Goal: Task Accomplishment & Management: Manage account settings

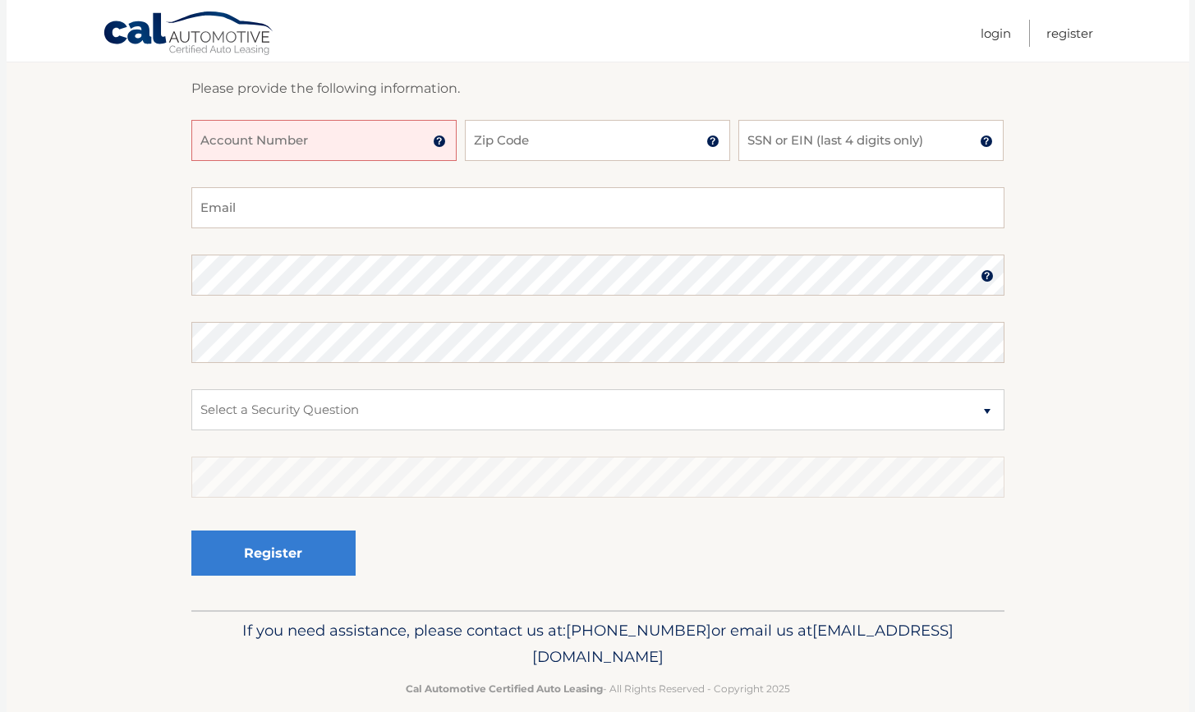
scroll to position [254, 0]
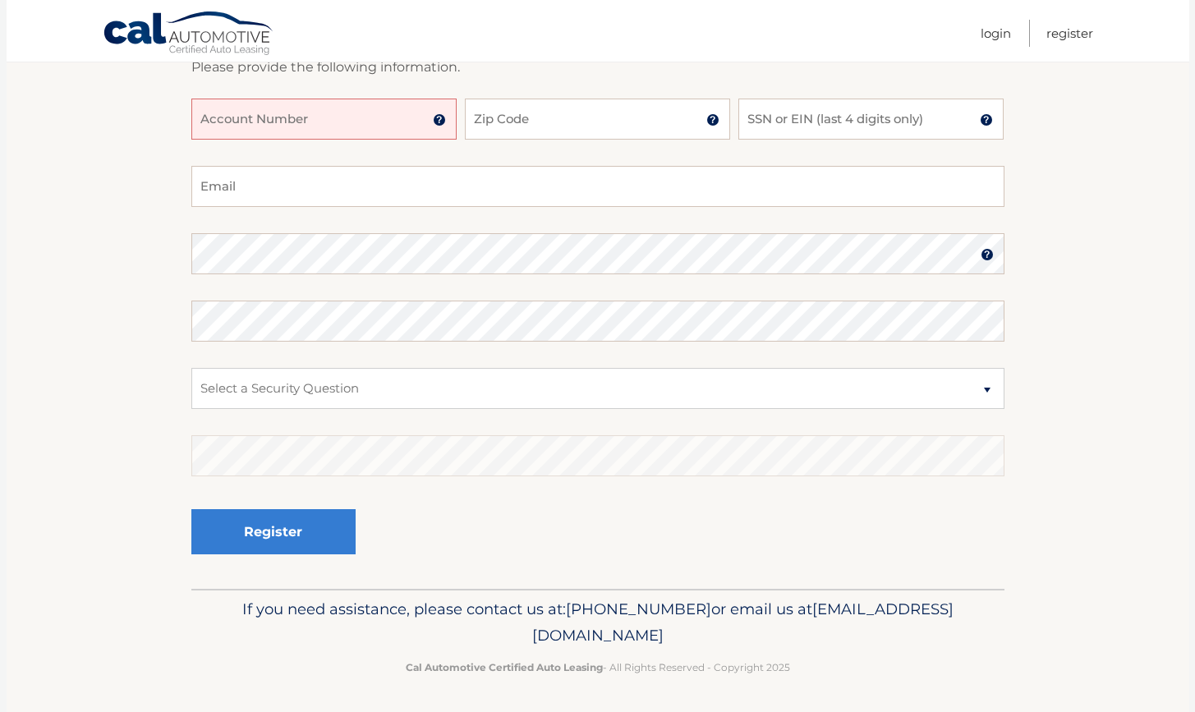
click at [399, 121] on input "Account Number" at bounding box center [323, 119] width 265 height 41
type input "44455995428"
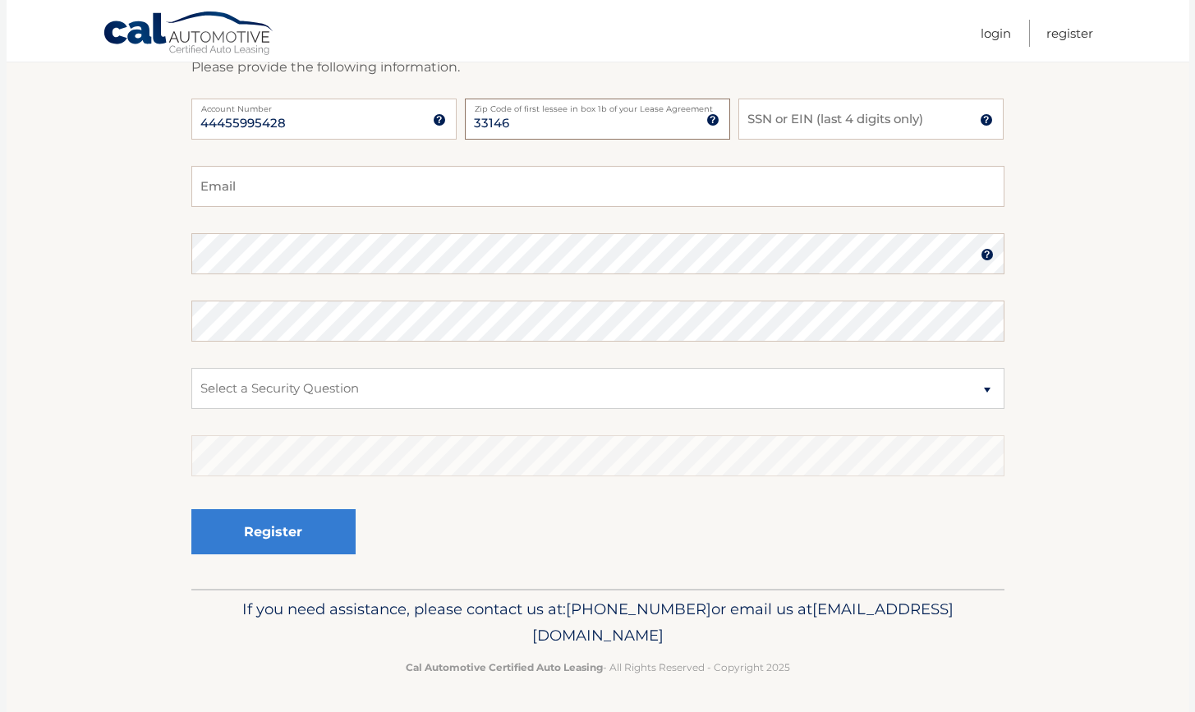
type input "33146"
click at [777, 120] on input "SSN or EIN (last 4 digits only)" at bounding box center [870, 119] width 265 height 41
type input "2698"
type input "500nlltpe@gmail.com"
select select "4"
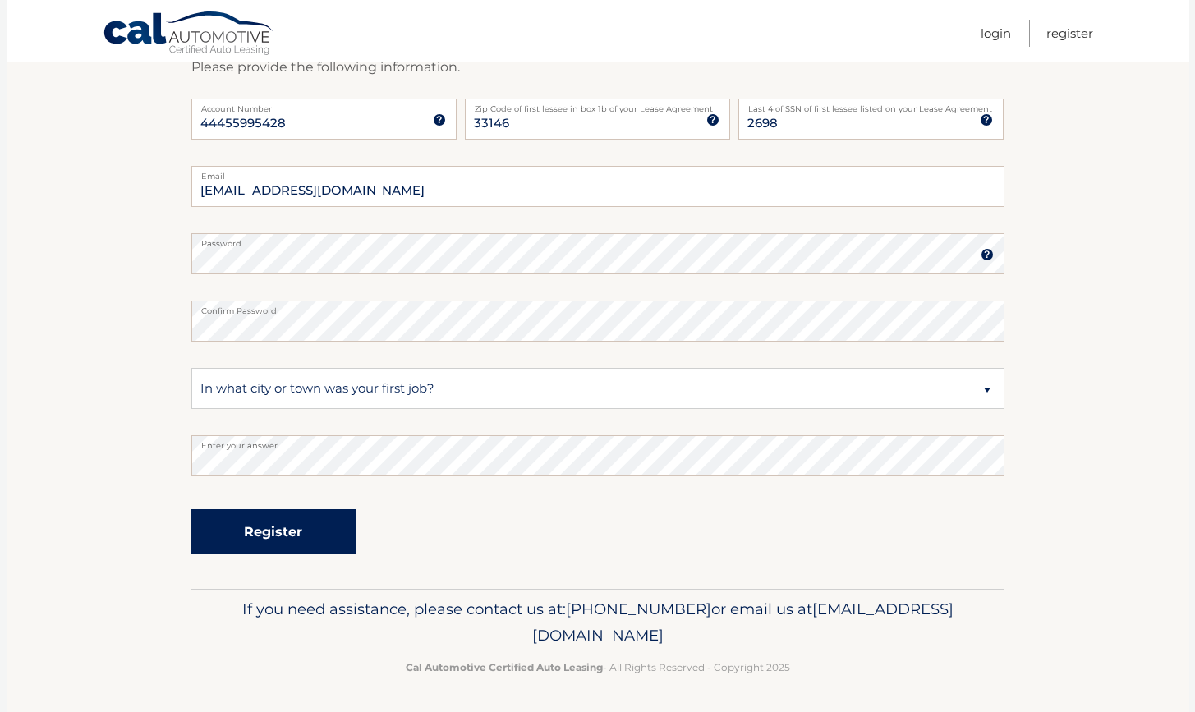
click at [296, 533] on button "Register" at bounding box center [273, 531] width 164 height 45
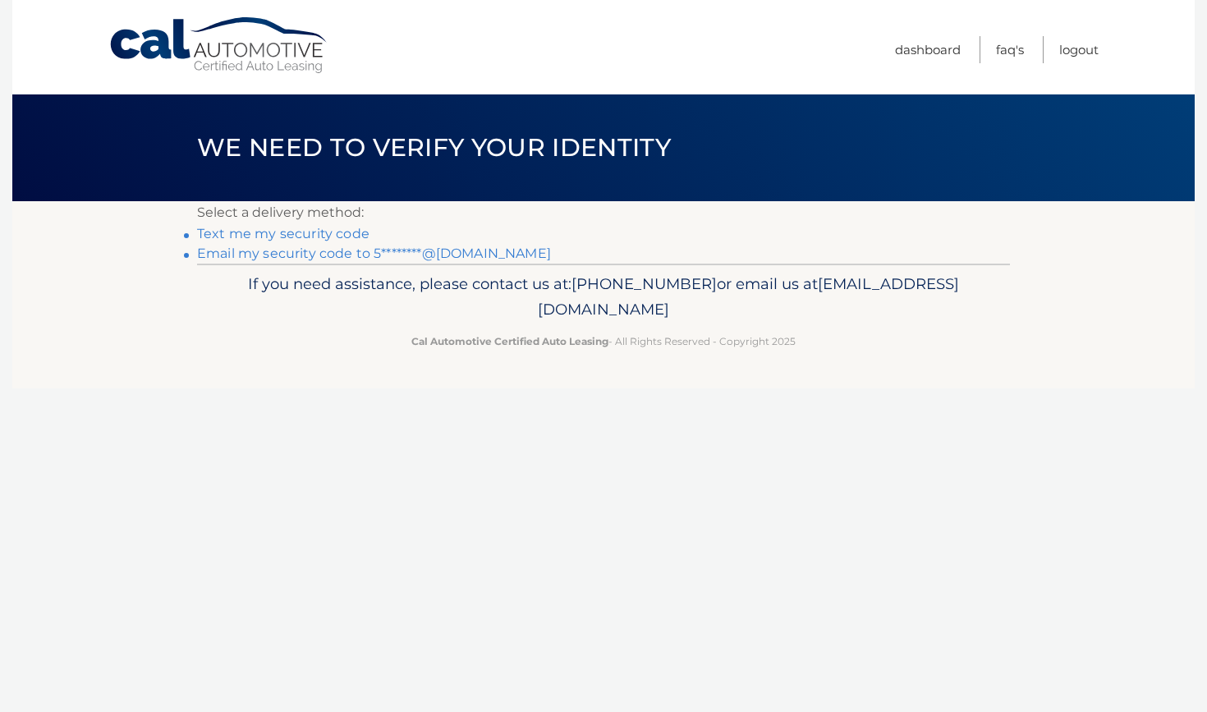
click at [335, 231] on link "Text me my security code" at bounding box center [283, 234] width 172 height 16
click at [282, 250] on link "Email my security code to 5********@gmail.com" at bounding box center [374, 253] width 354 height 16
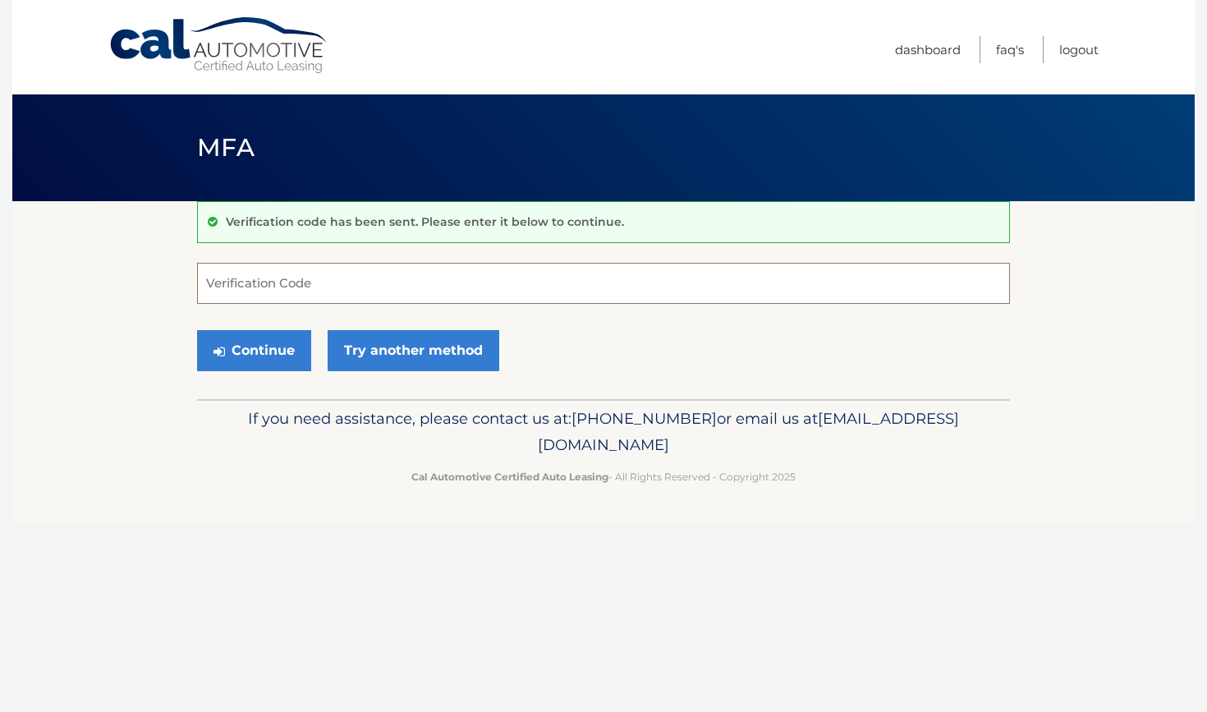
click at [338, 287] on input "Verification Code" at bounding box center [603, 283] width 813 height 41
type input "704817"
click at [269, 355] on button "Continue" at bounding box center [254, 350] width 114 height 41
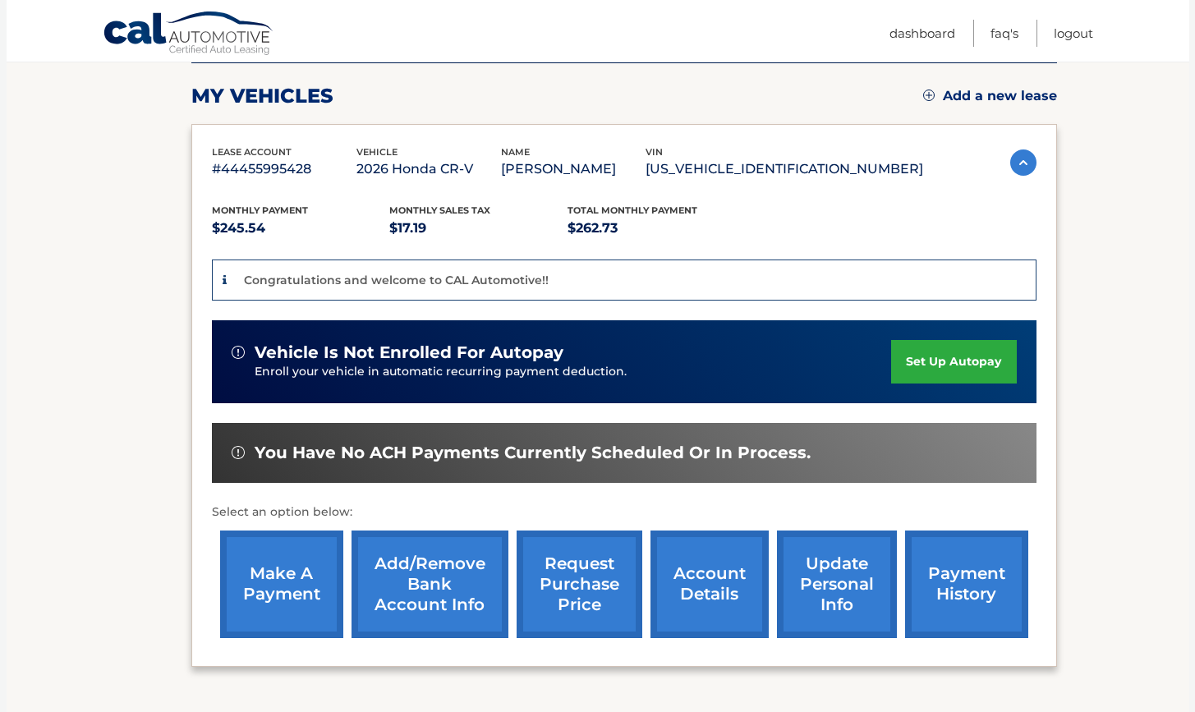
scroll to position [195, 0]
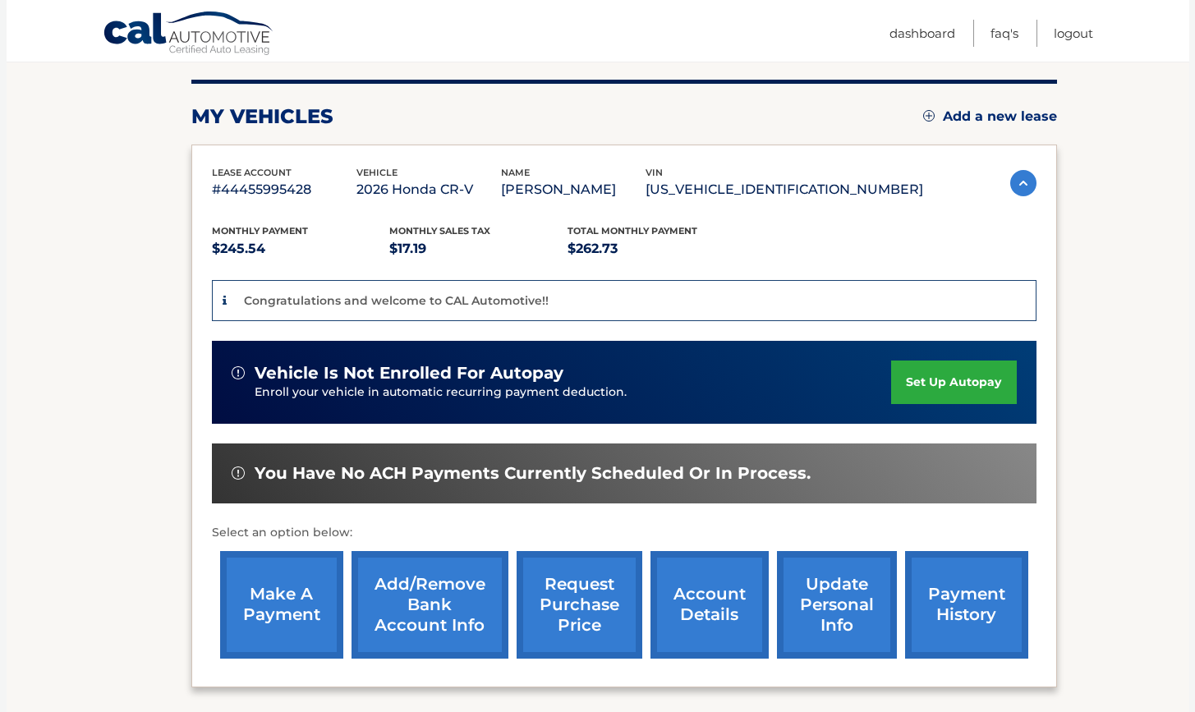
click at [954, 383] on link "set up autopay" at bounding box center [953, 382] width 125 height 44
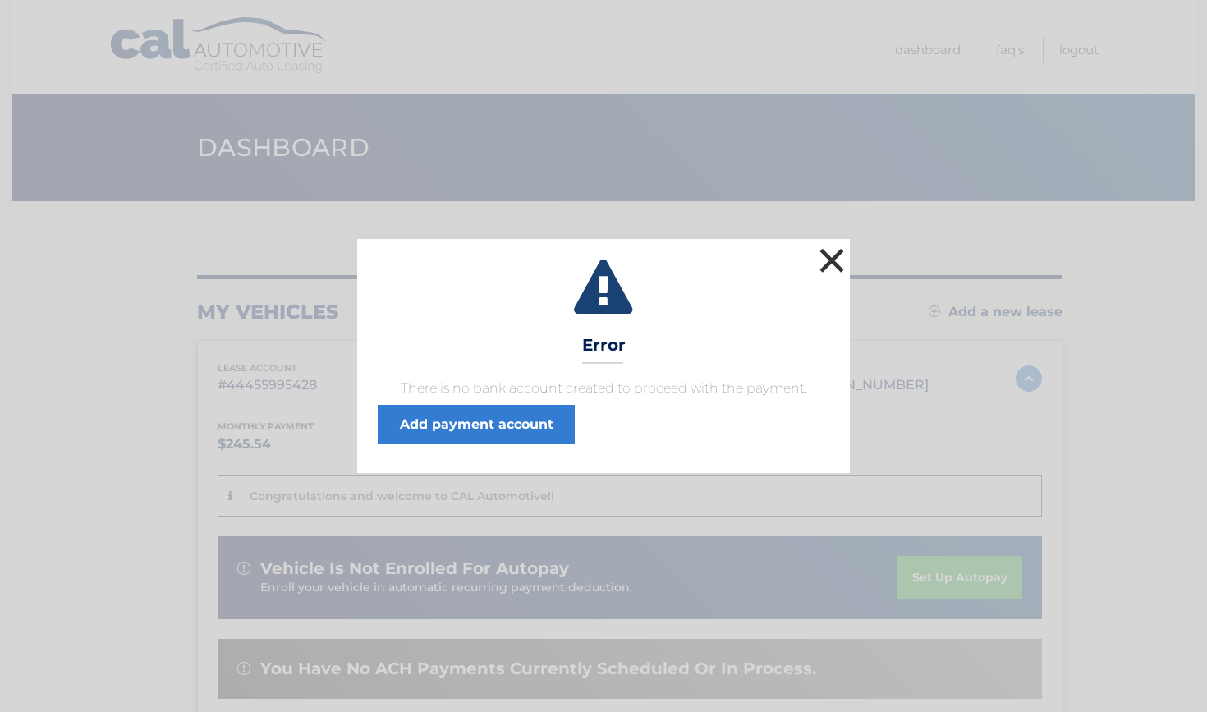
click at [835, 256] on button "×" at bounding box center [831, 260] width 33 height 33
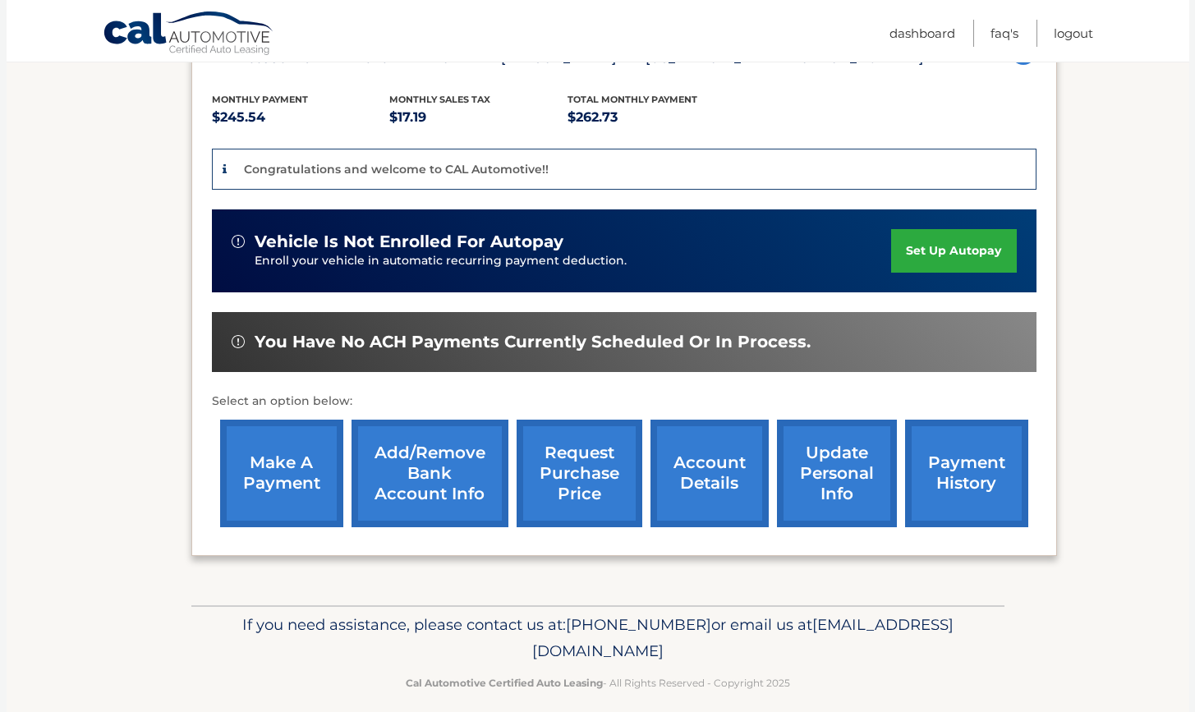
scroll to position [330, 0]
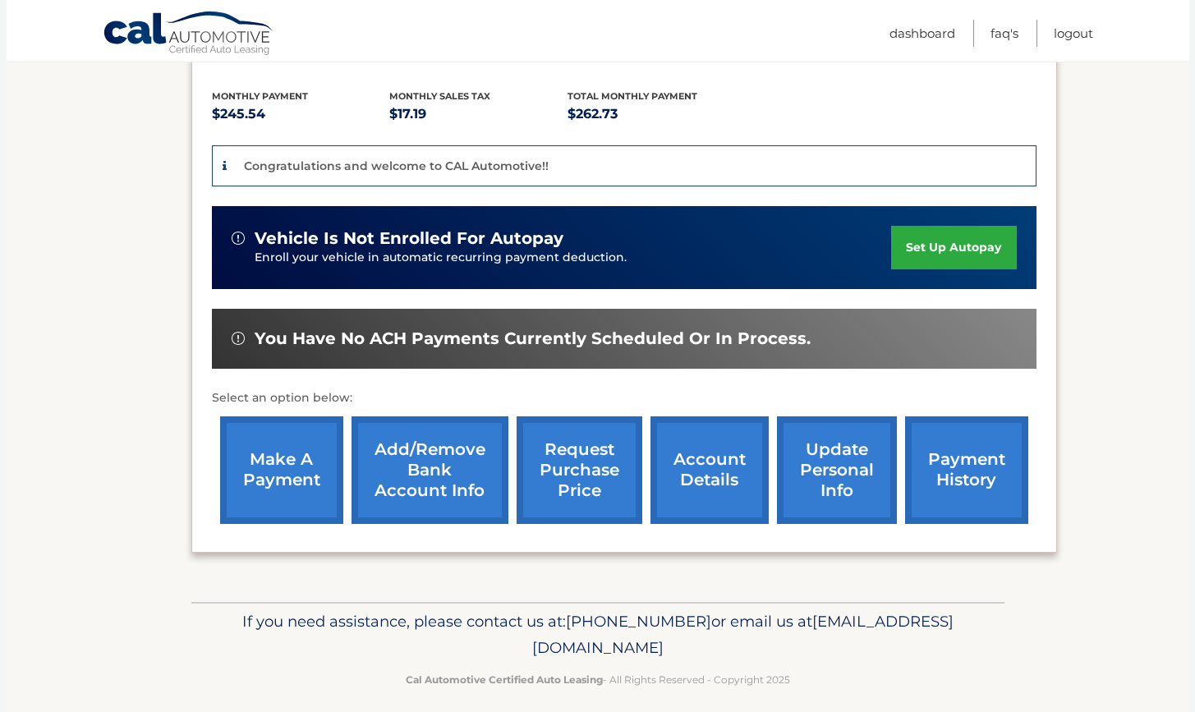
click at [937, 245] on link "set up autopay" at bounding box center [953, 248] width 125 height 44
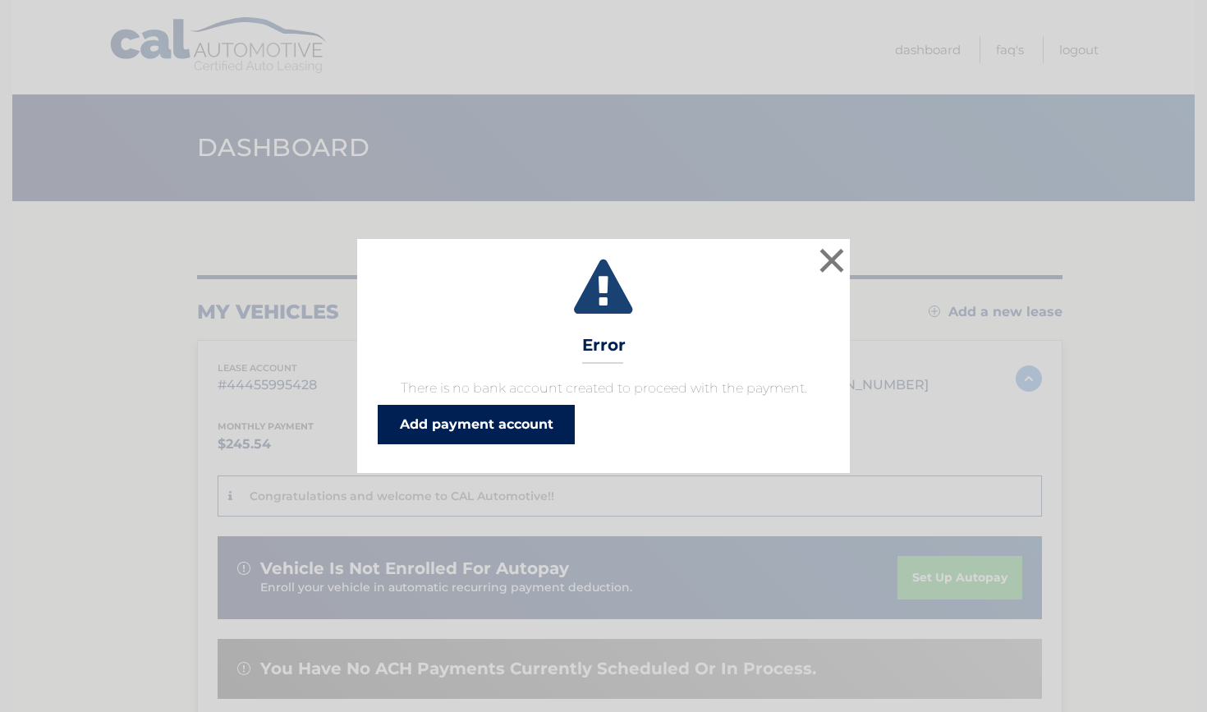
click at [531, 424] on link "Add payment account" at bounding box center [476, 424] width 197 height 39
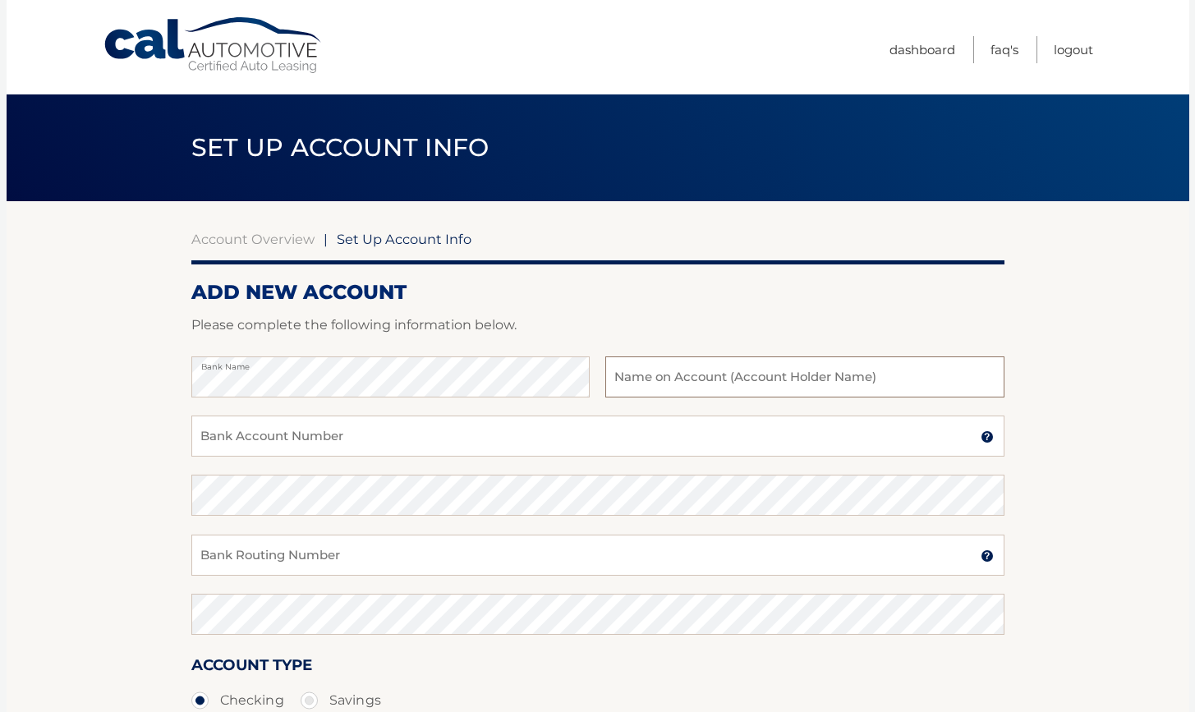
click at [619, 378] on input "text" at bounding box center [804, 376] width 398 height 41
type input "Chwan-Ruey Lee"
click at [481, 436] on input "Bank Account Number" at bounding box center [597, 435] width 813 height 41
type input "001196335614"
click at [357, 561] on input "Bank Routing Number" at bounding box center [597, 554] width 813 height 41
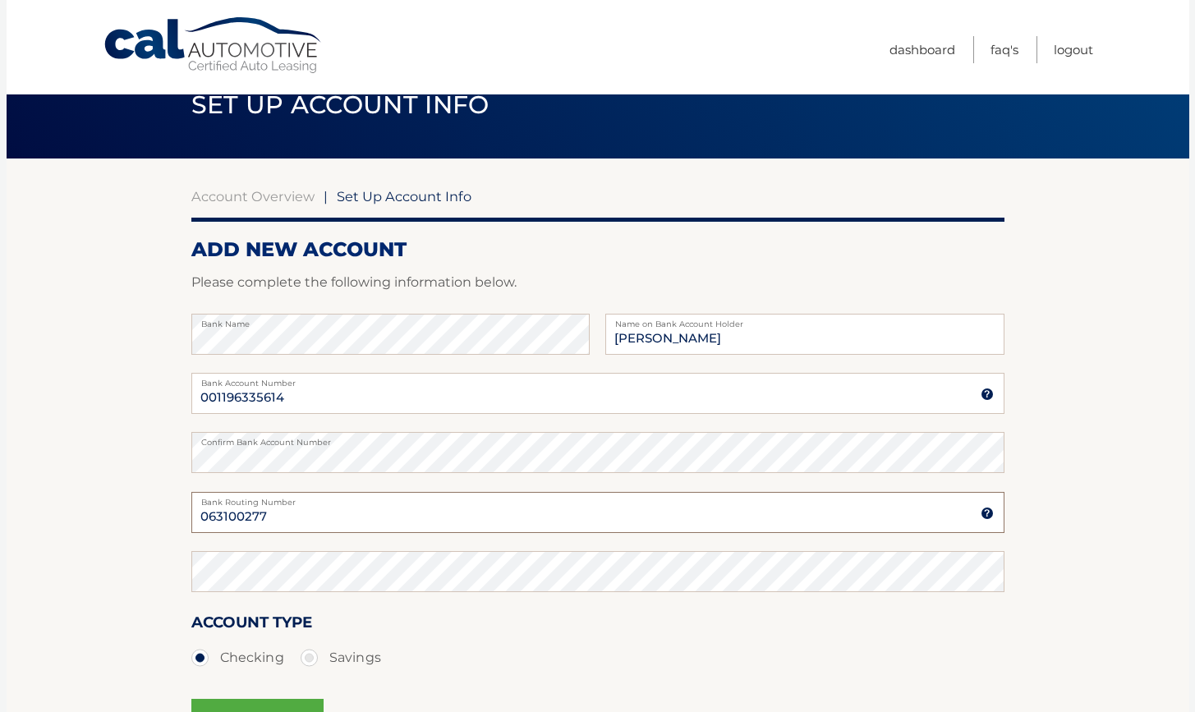
scroll to position [39, 0]
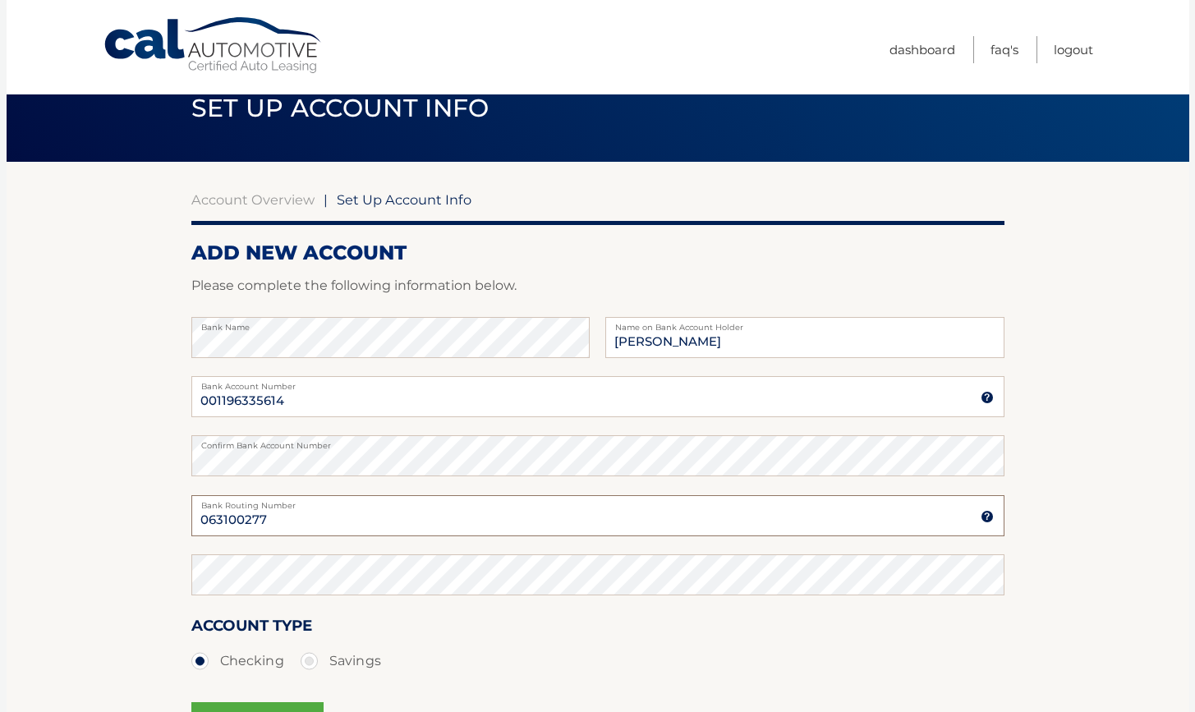
type input "063100277"
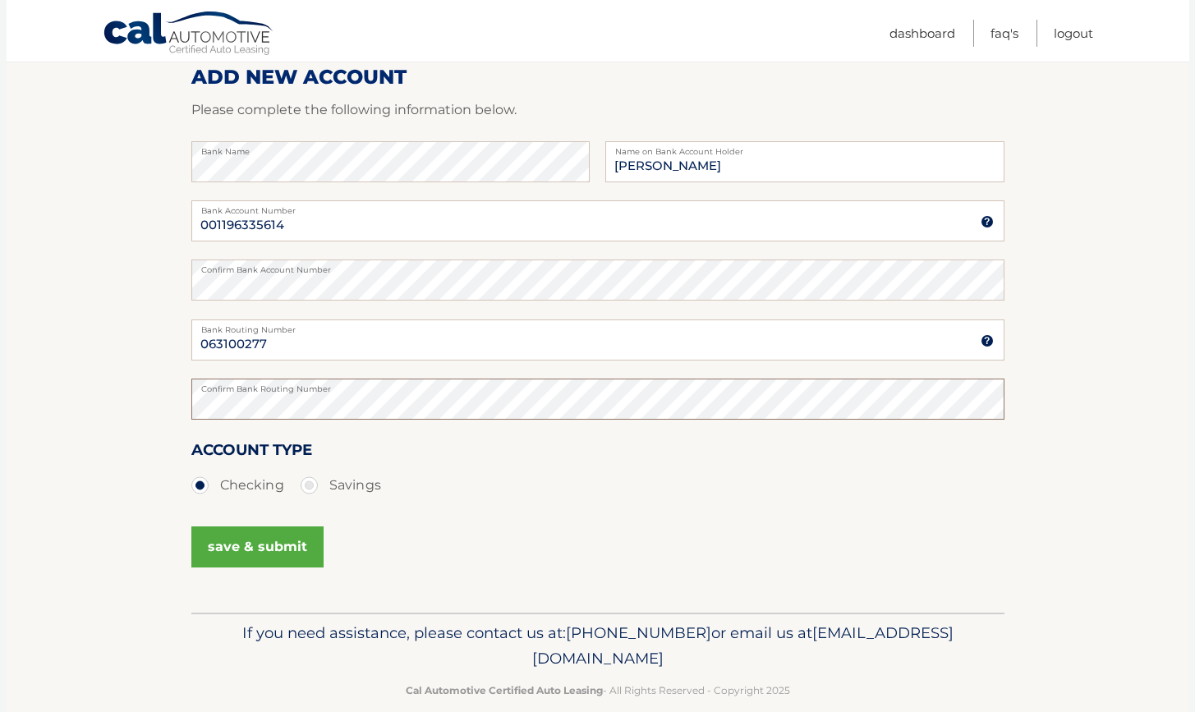
scroll to position [238, 0]
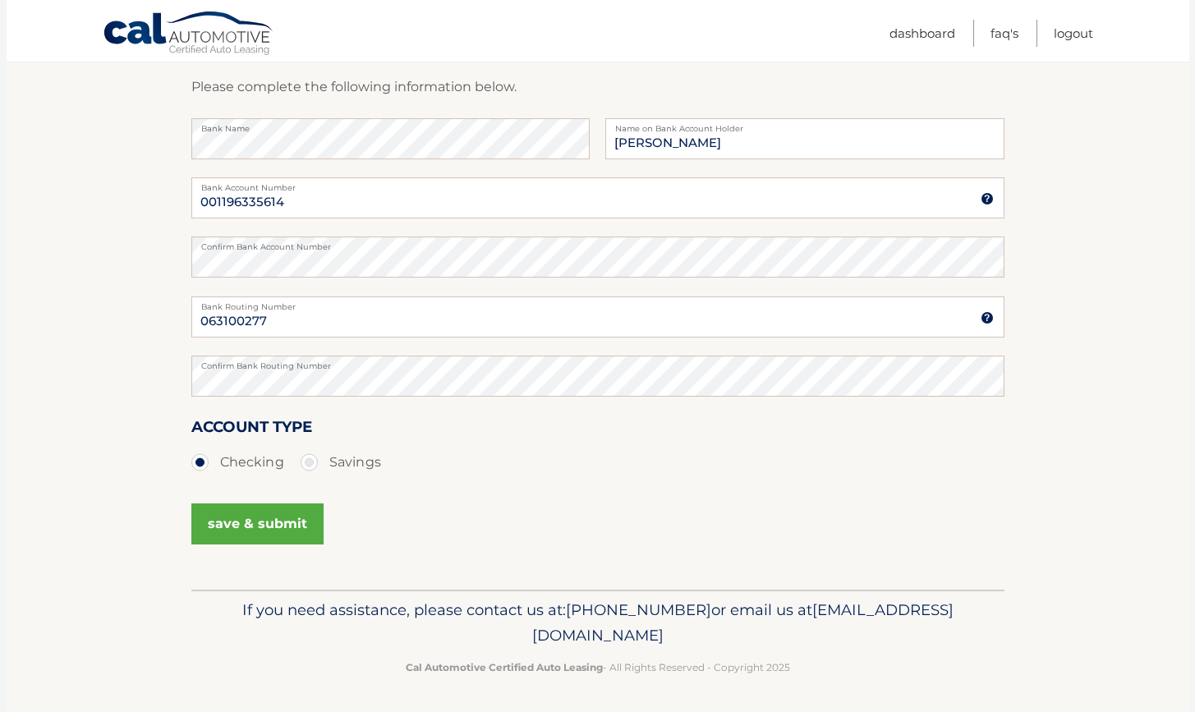
click at [273, 525] on button "save & submit" at bounding box center [257, 523] width 132 height 41
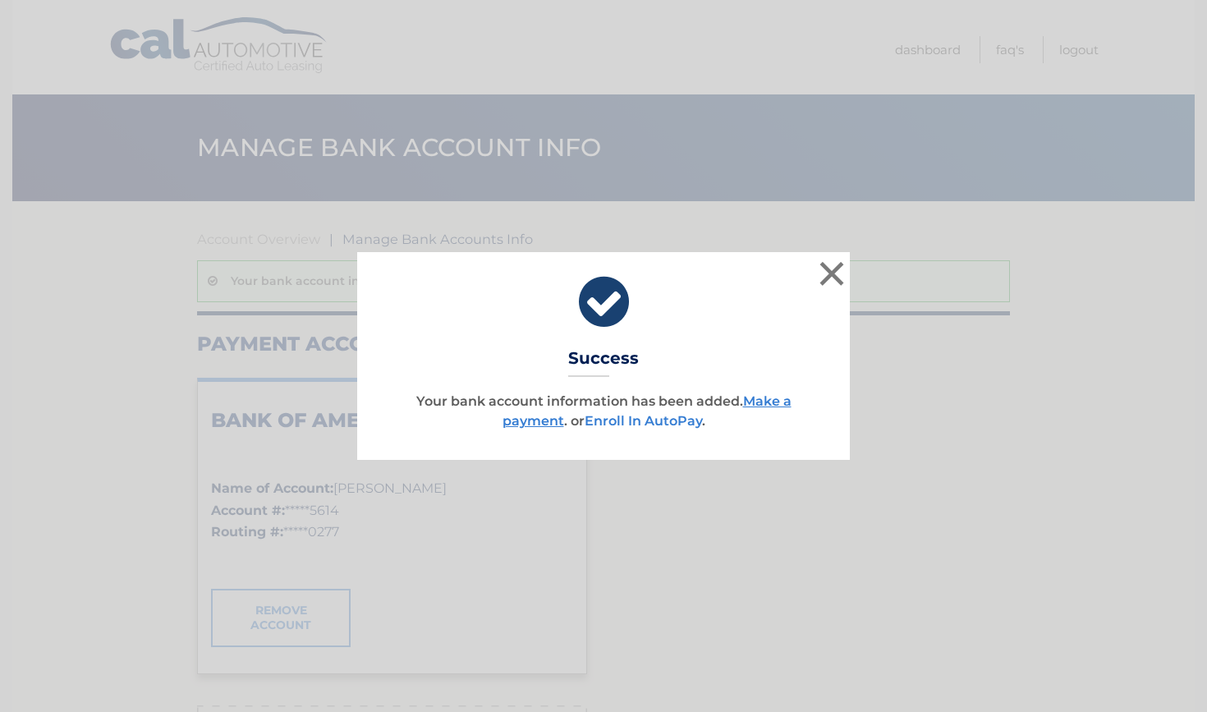
click at [665, 418] on link "Enroll In AutoPay" at bounding box center [643, 421] width 117 height 16
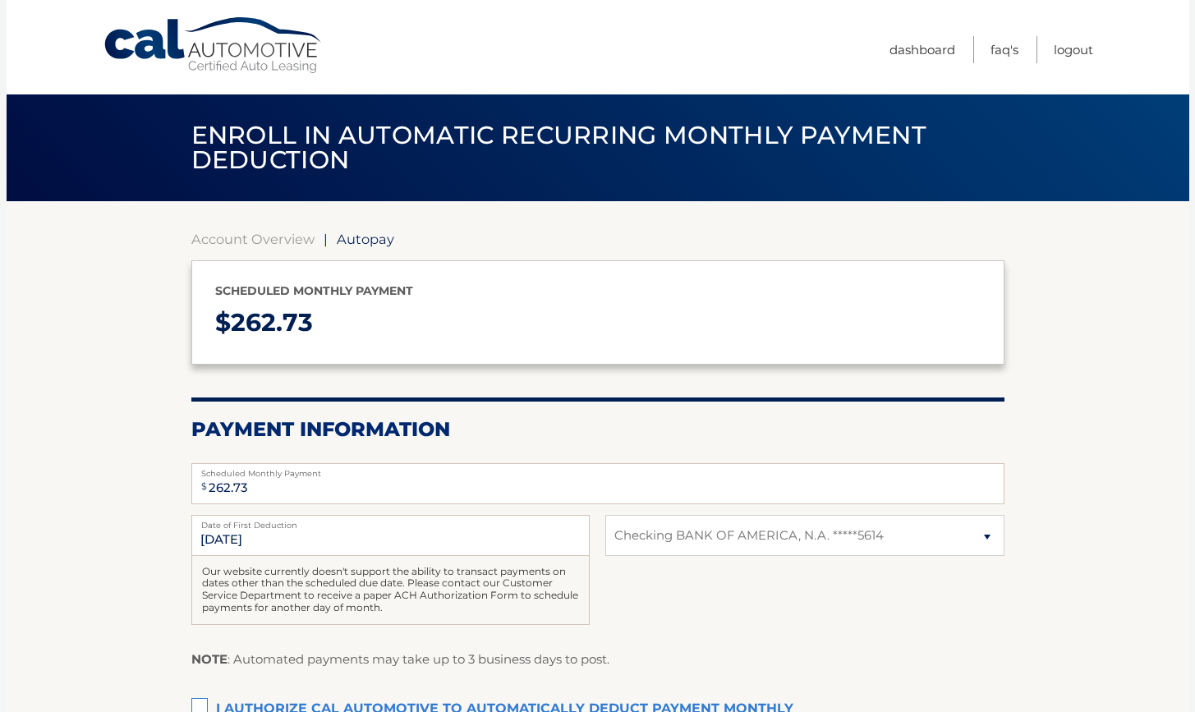
select select "N2ZjYzU3Y2QtMDFmNi00NjBjLWIyM2MtMDg0ZjhkZjJjYTk3"
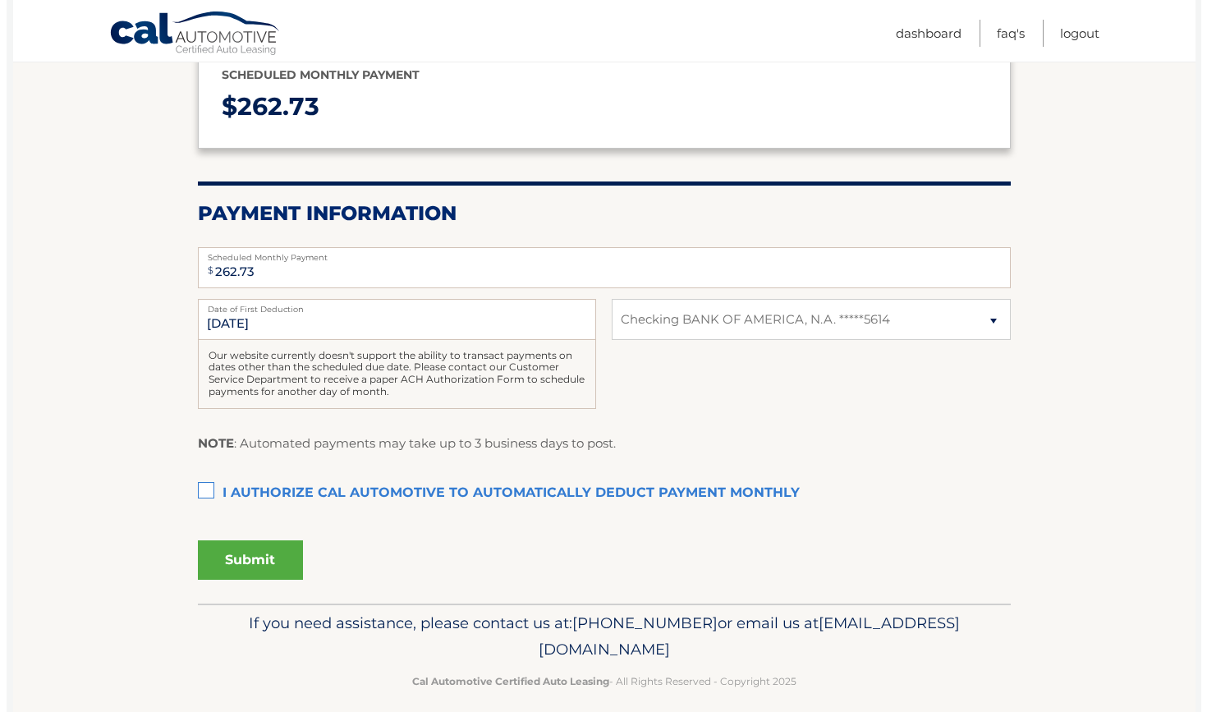
scroll to position [227, 0]
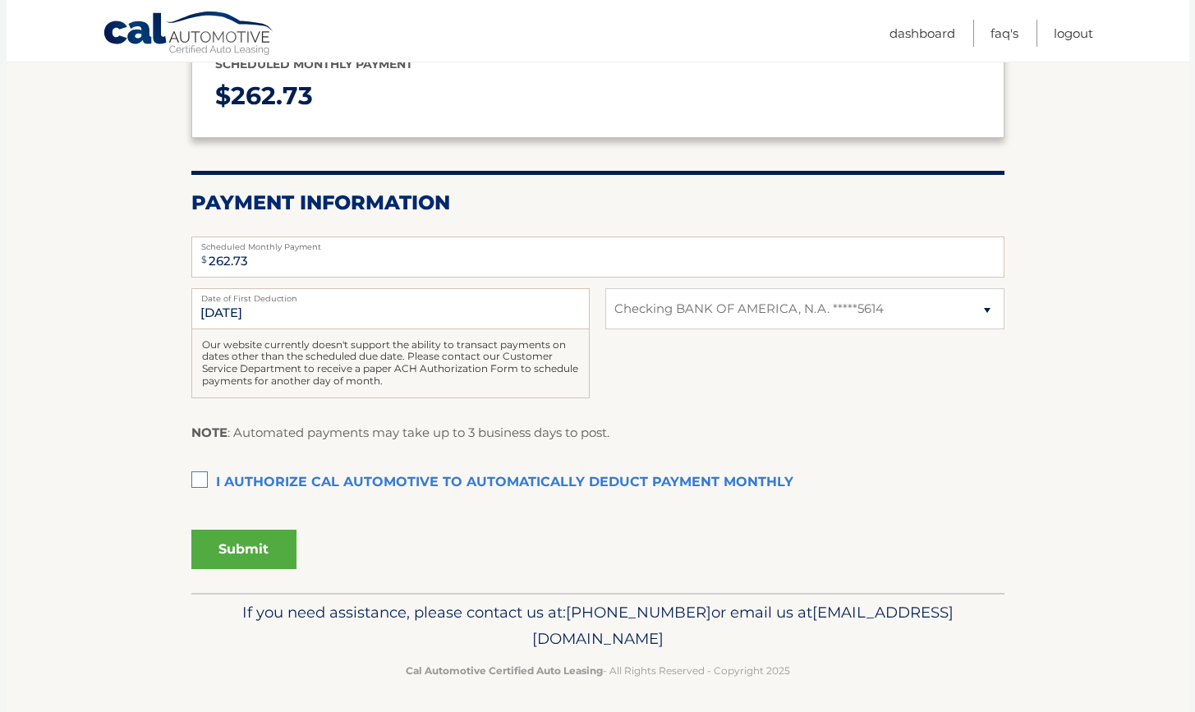
click at [204, 475] on label "I authorize cal automotive to automatically deduct payment monthly This checkbo…" at bounding box center [597, 482] width 813 height 33
click at [0, 0] on input "I authorize cal automotive to automatically deduct payment monthly This checkbo…" at bounding box center [0, 0] width 0 height 0
click at [258, 548] on button "Submit" at bounding box center [243, 549] width 105 height 39
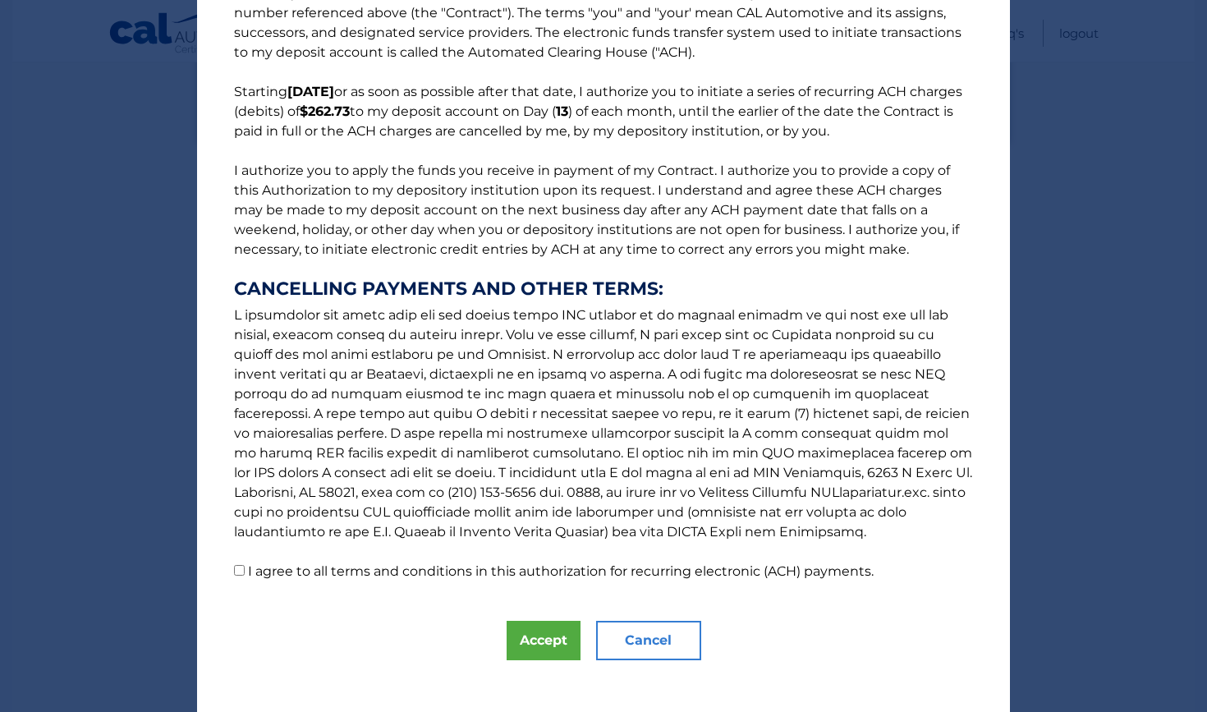
scroll to position [84, 0]
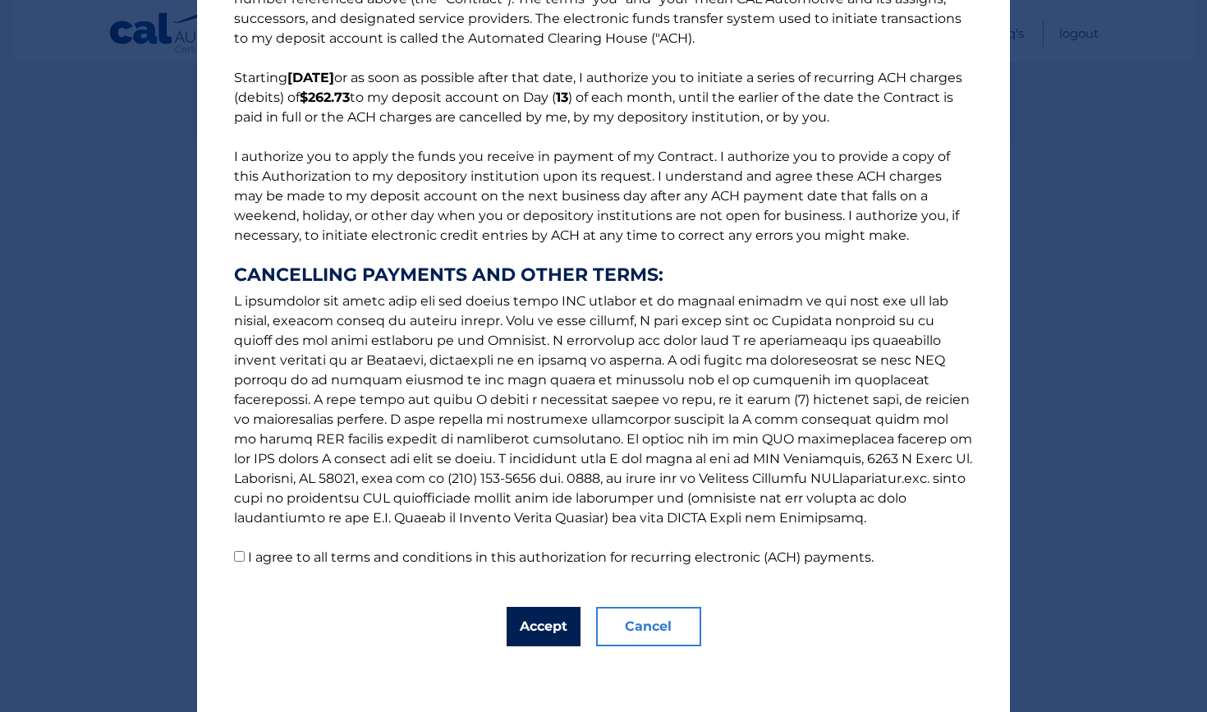
click at [538, 630] on button "Accept" at bounding box center [544, 626] width 74 height 39
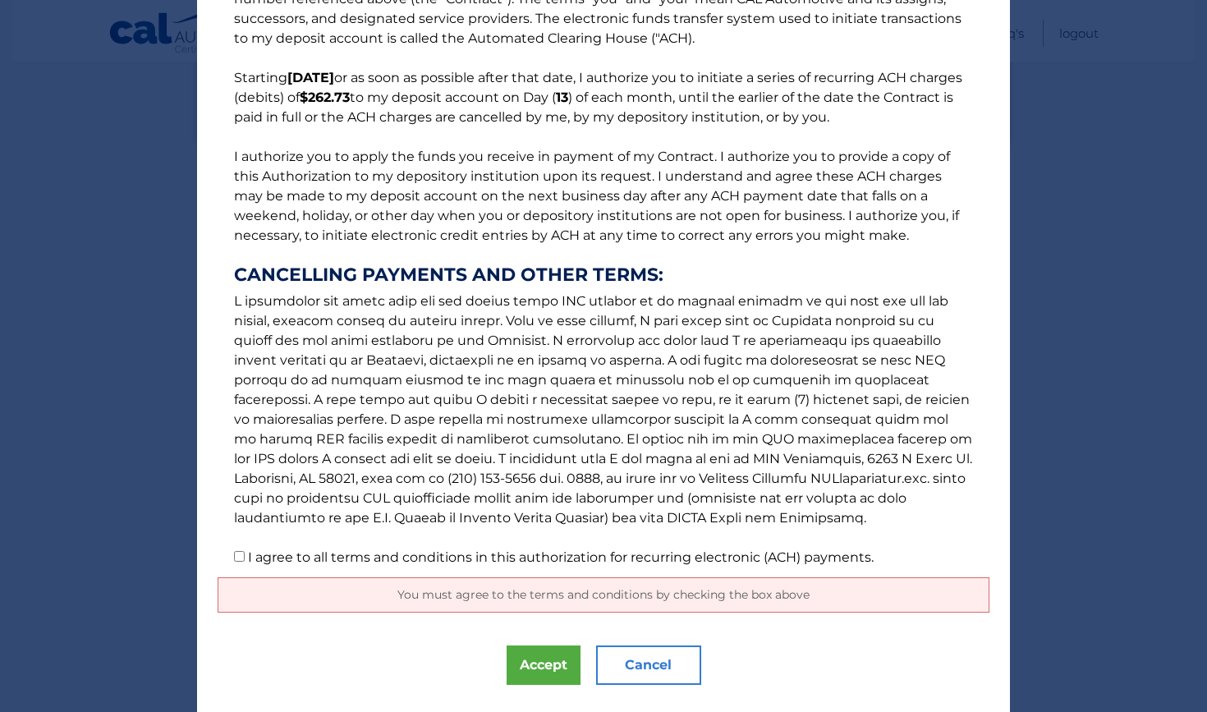
click at [234, 557] on input "I agree to all terms and conditions in this authorization for recurring electro…" at bounding box center [239, 556] width 11 height 11
checkbox input "true"
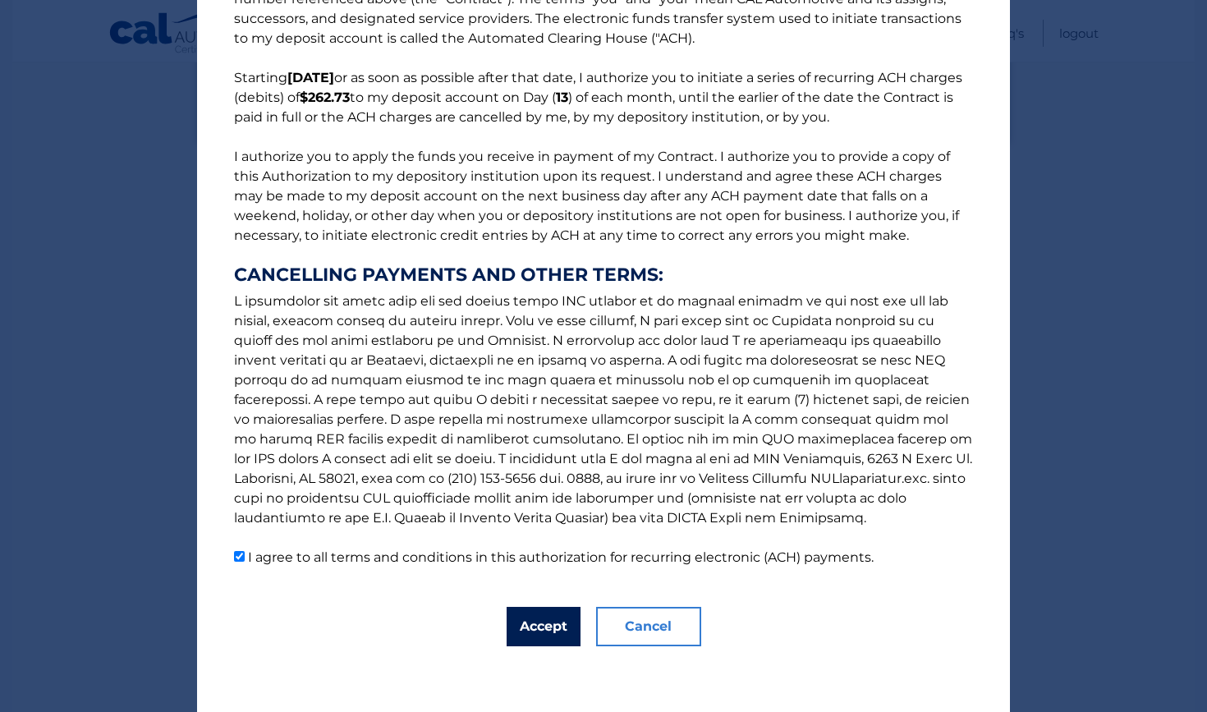
click at [545, 631] on button "Accept" at bounding box center [544, 626] width 74 height 39
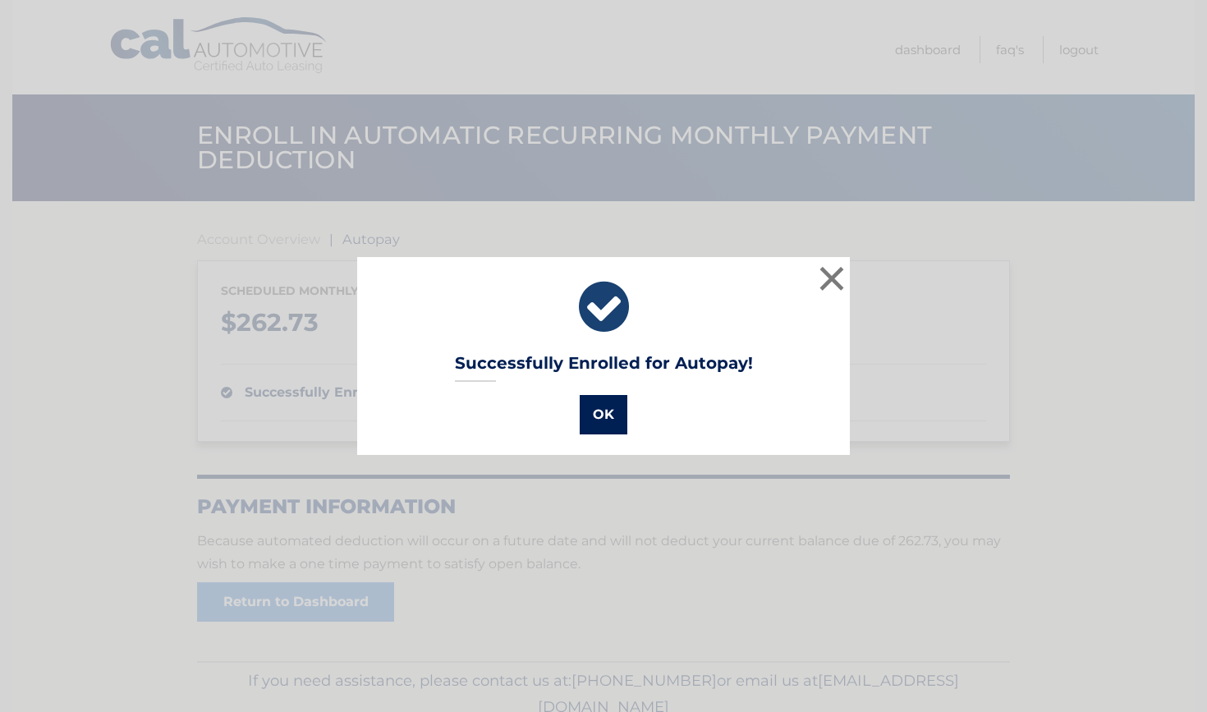
click at [599, 420] on button "OK" at bounding box center [604, 414] width 48 height 39
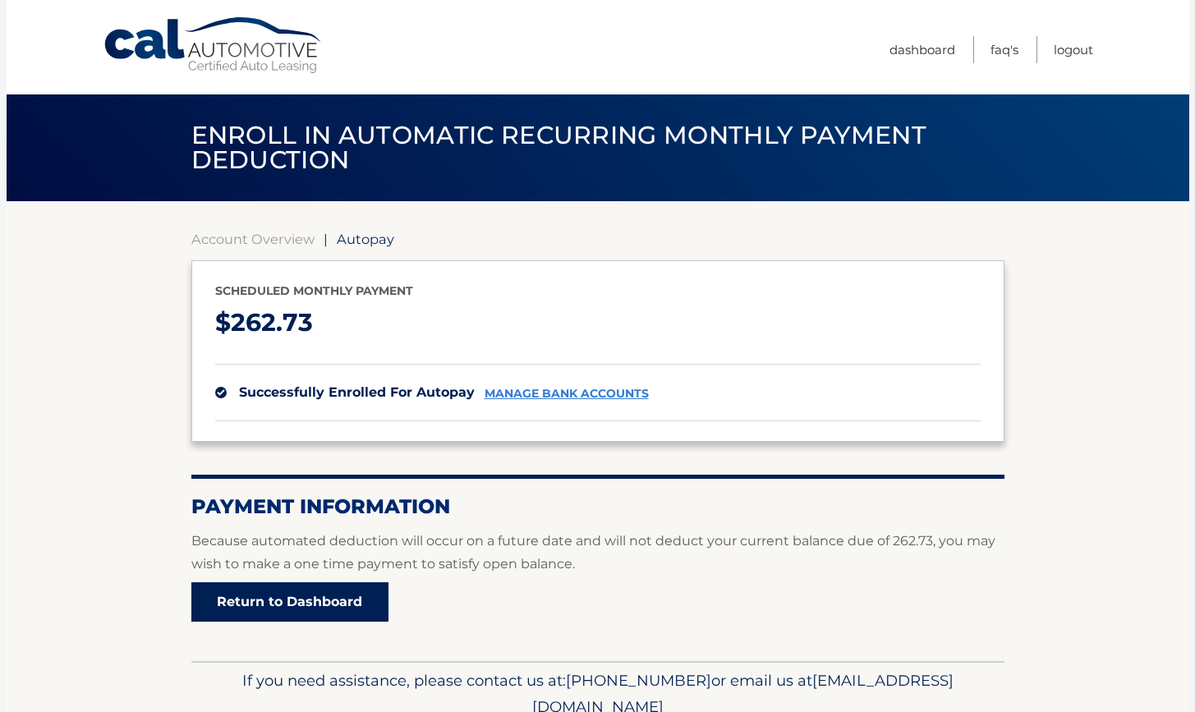
click at [330, 601] on link "Return to Dashboard" at bounding box center [289, 601] width 197 height 39
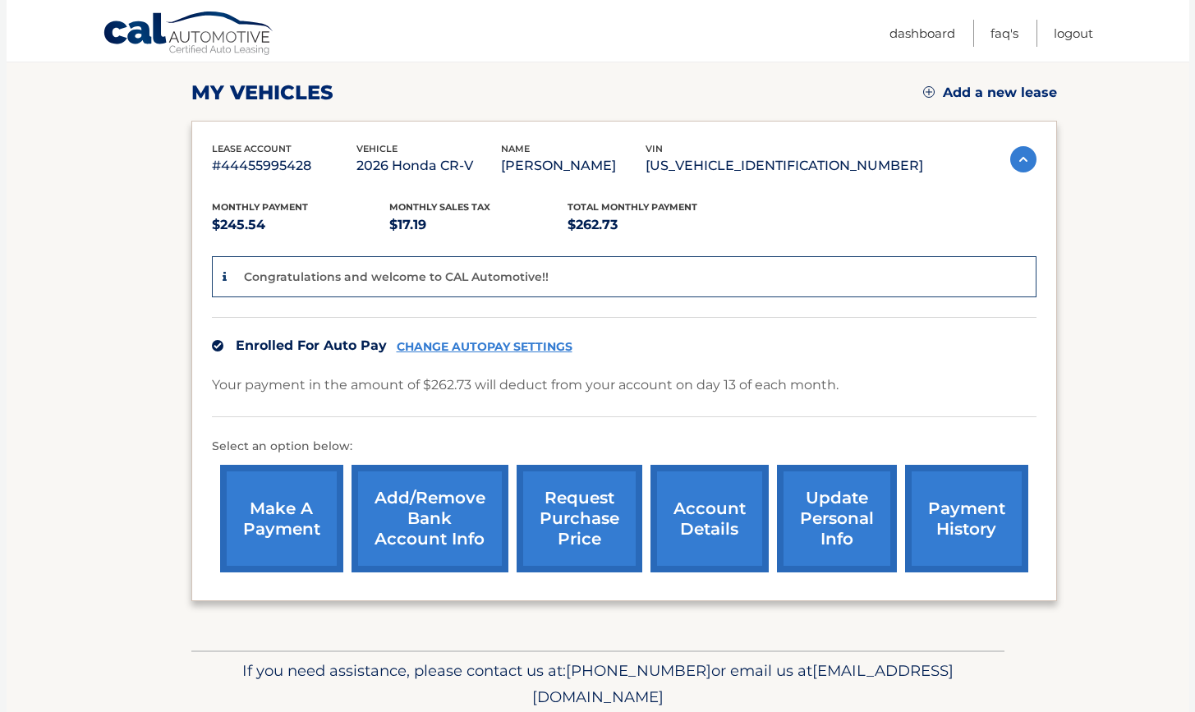
scroll to position [223, 0]
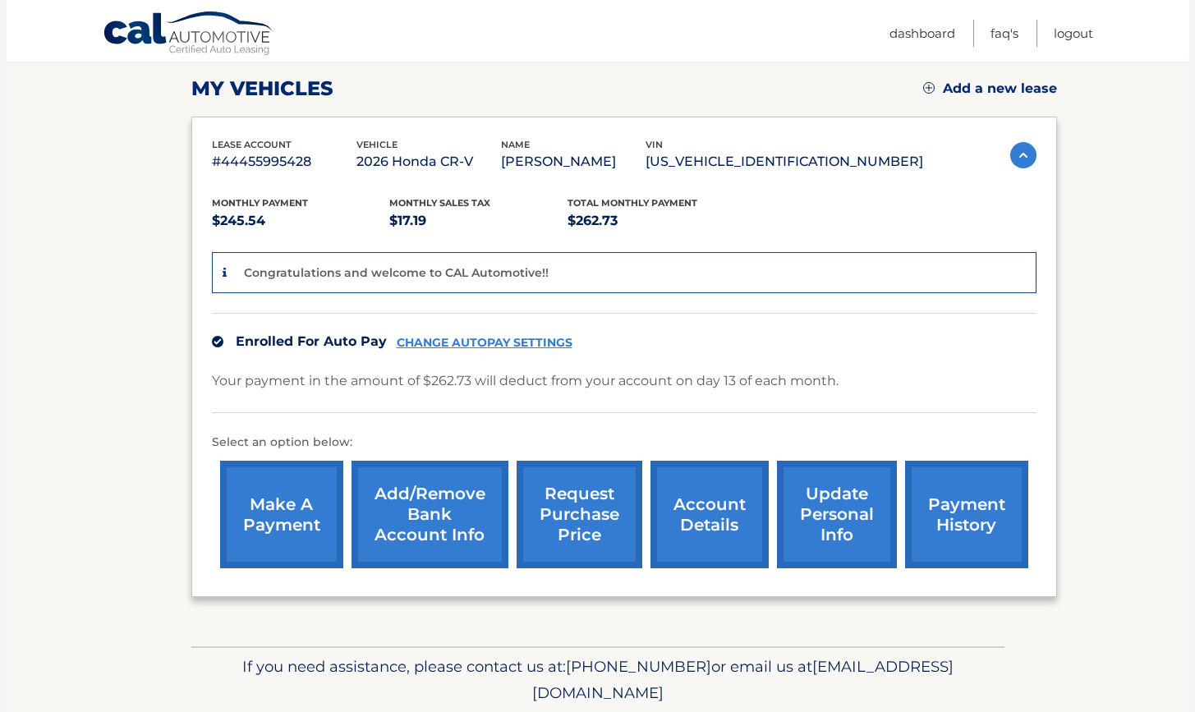
click at [716, 523] on link "account details" at bounding box center [709, 515] width 118 height 108
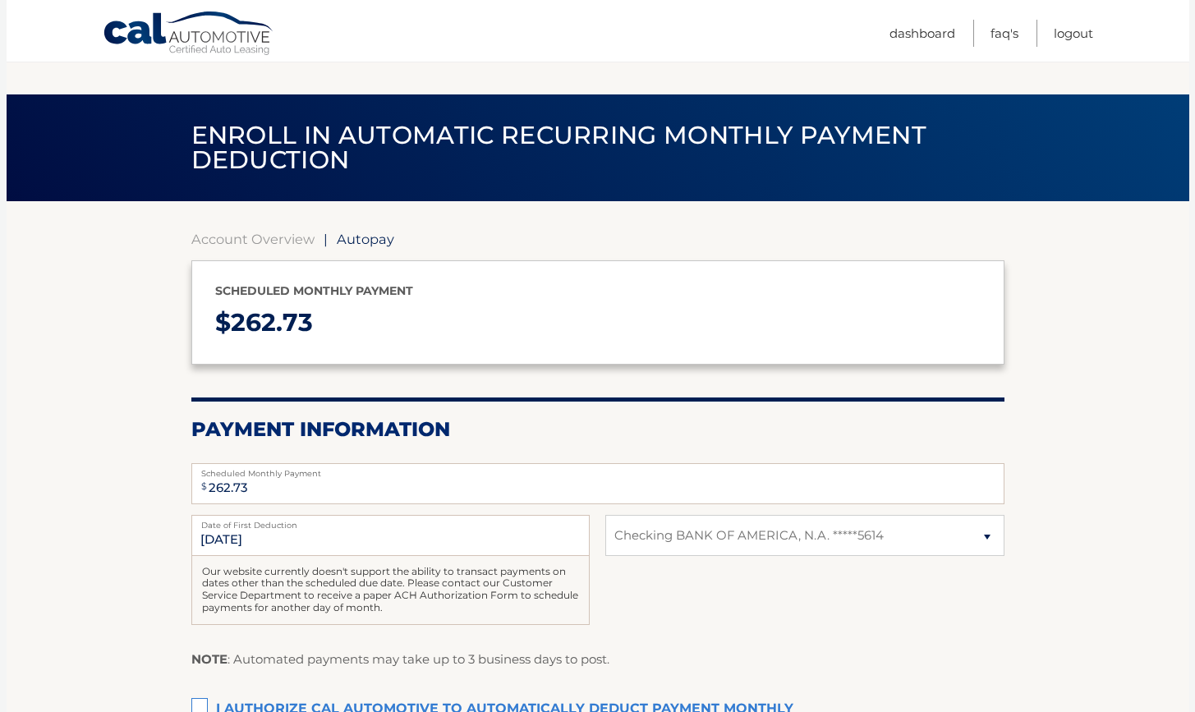
select select "N2ZjYzU3Y2QtMDFmNi00NjBjLWIyM2MtMDg0ZjhkZjJjYTk3"
